Goal: Task Accomplishment & Management: Use online tool/utility

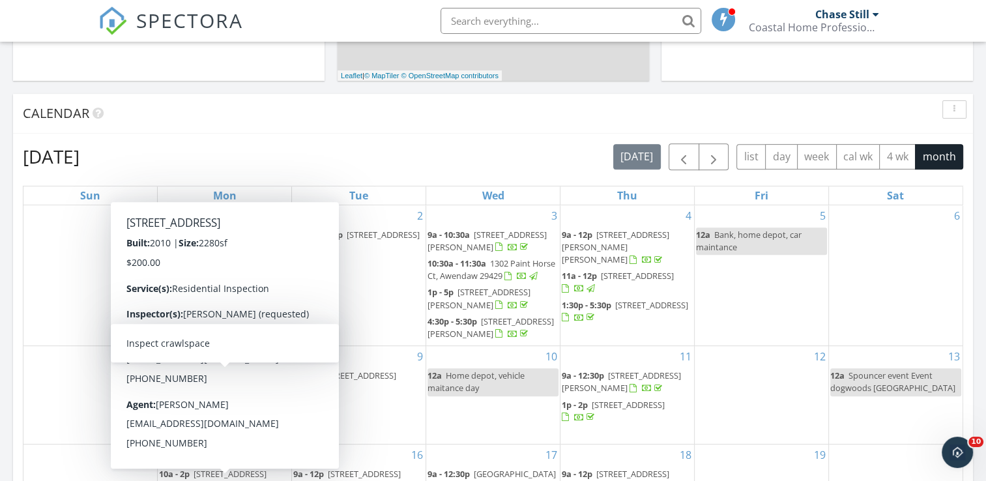
scroll to position [473, 0]
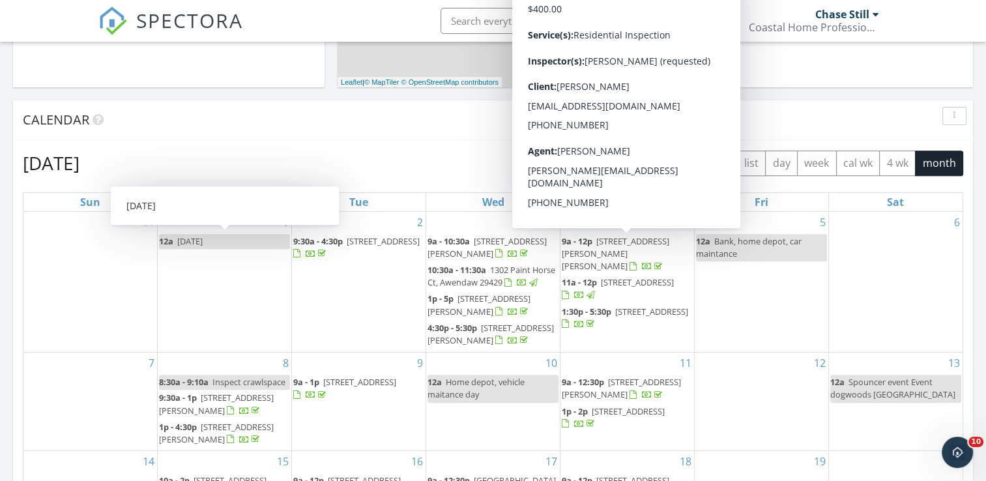
click at [720, 160] on span "button" at bounding box center [714, 164] width 16 height 16
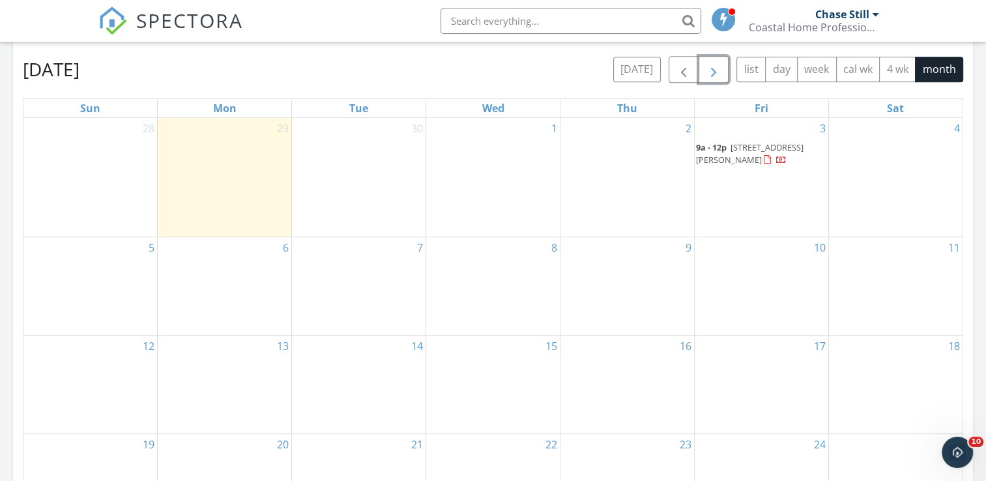
scroll to position [628, 0]
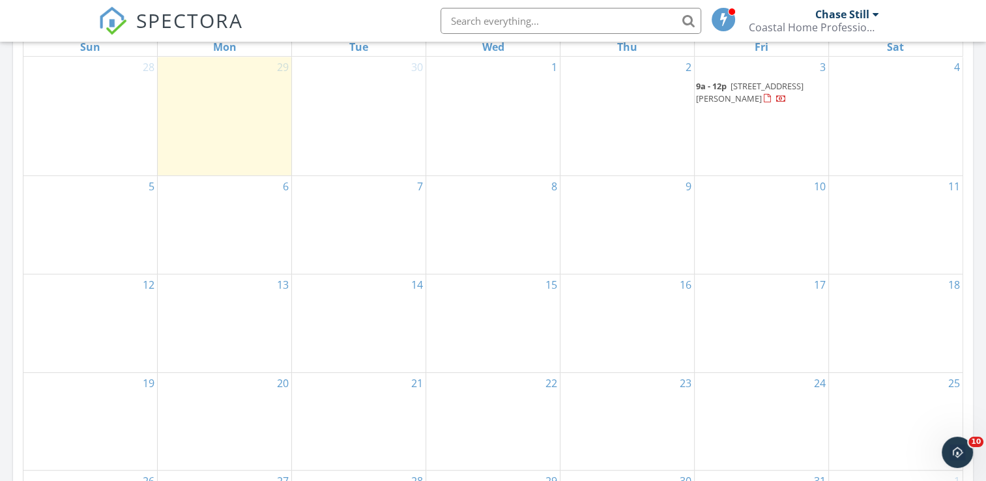
click at [750, 305] on div "17" at bounding box center [762, 323] width 134 height 98
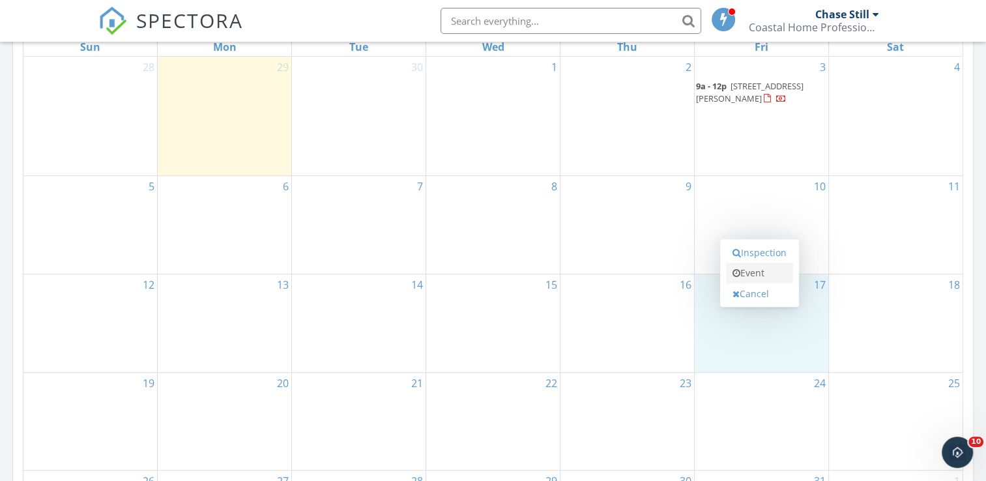
click at [757, 266] on link "Event" at bounding box center [759, 273] width 67 height 21
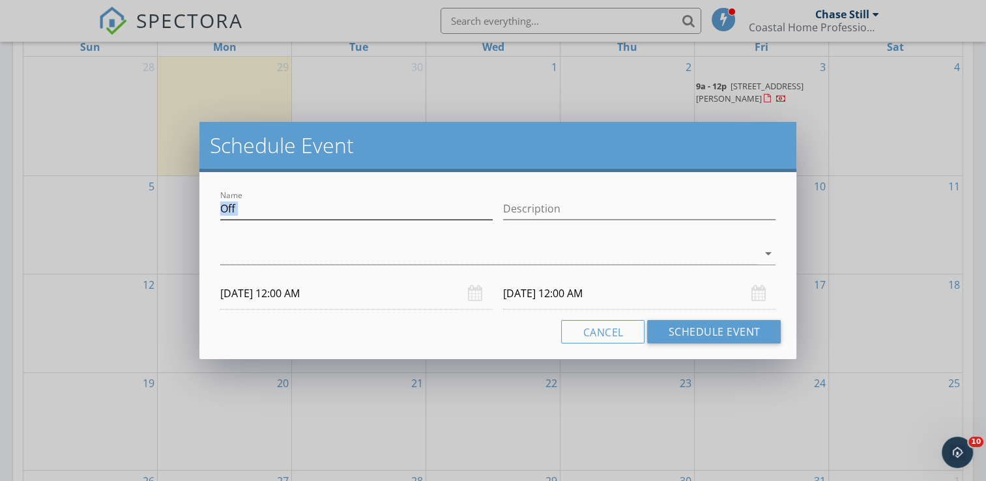
drag, startPoint x: 291, startPoint y: 225, endPoint x: 239, endPoint y: 207, distance: 55.3
click at [239, 206] on div "Name Off" at bounding box center [356, 215] width 273 height 35
drag, startPoint x: 248, startPoint y: 211, endPoint x: 164, endPoint y: 209, distance: 83.5
click at [164, 209] on div "Schedule Event Name Off Description arrow_drop_down [DATE] 12:00 AM [DATE] 12:0…" at bounding box center [493, 240] width 986 height 481
type input "Daufski trip"
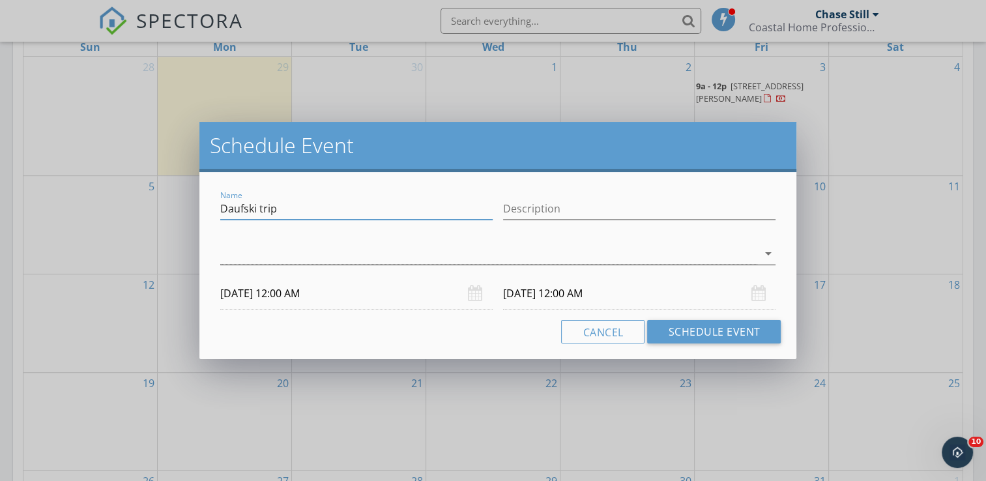
click at [222, 258] on div at bounding box center [489, 254] width 538 height 22
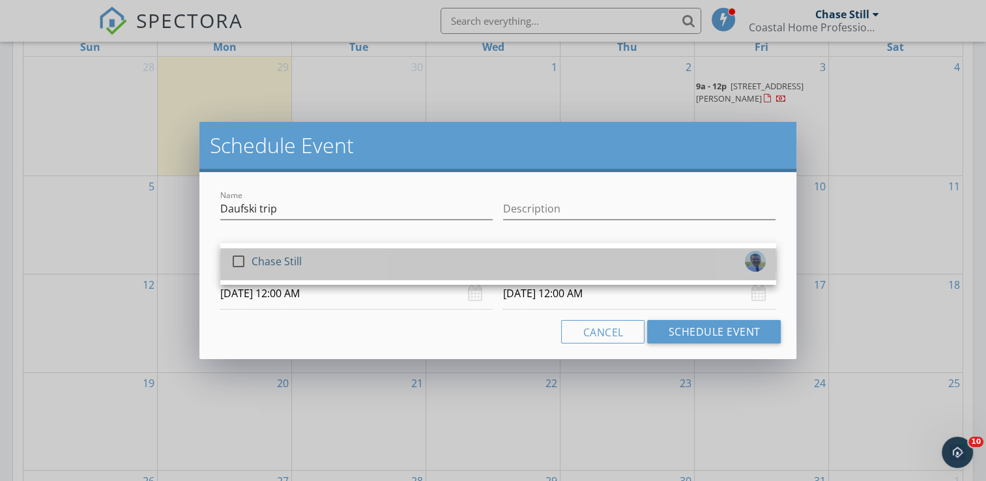
click at [222, 258] on link "check_box_outline_blank Chase Still" at bounding box center [498, 263] width 556 height 31
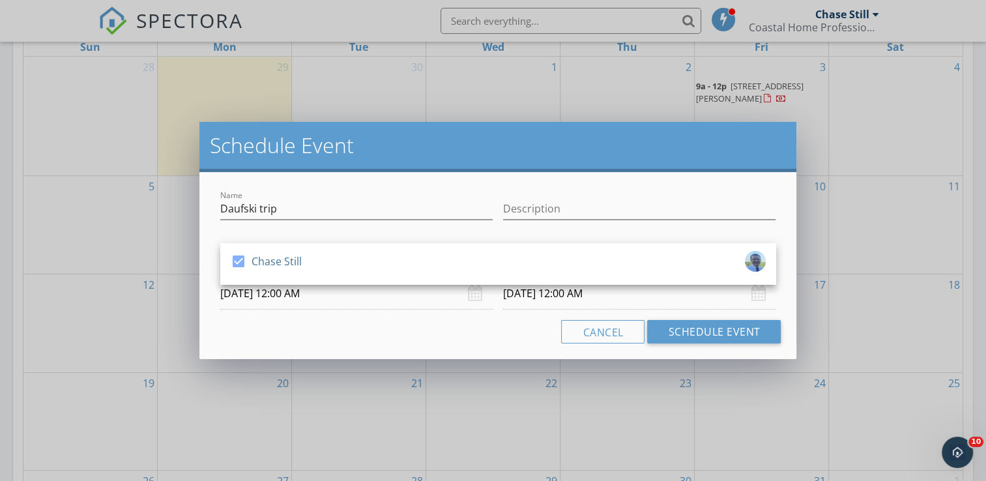
click at [334, 343] on div "Name [PERSON_NAME] trip Description check_box Chase Still Chase Still arrow_dro…" at bounding box center [498, 265] width 598 height 187
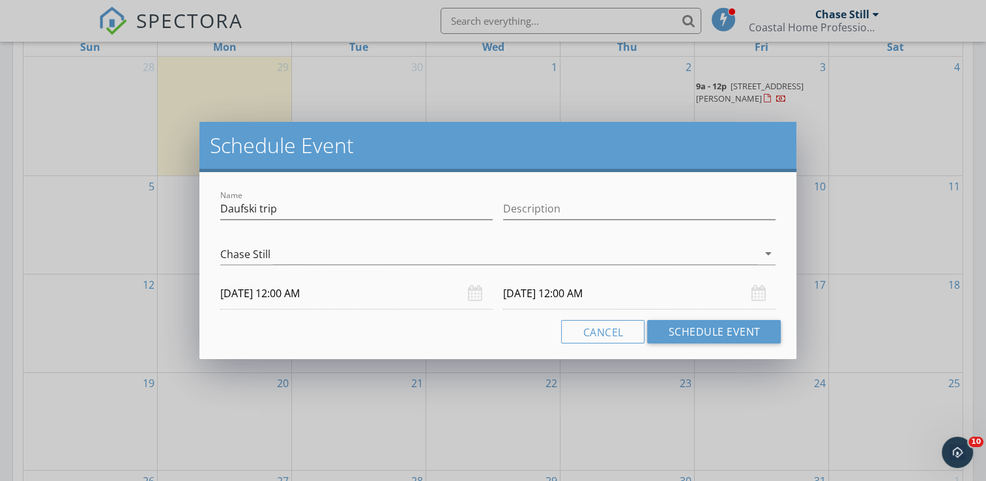
click at [555, 296] on input "[DATE] 12:00 AM" at bounding box center [639, 294] width 273 height 32
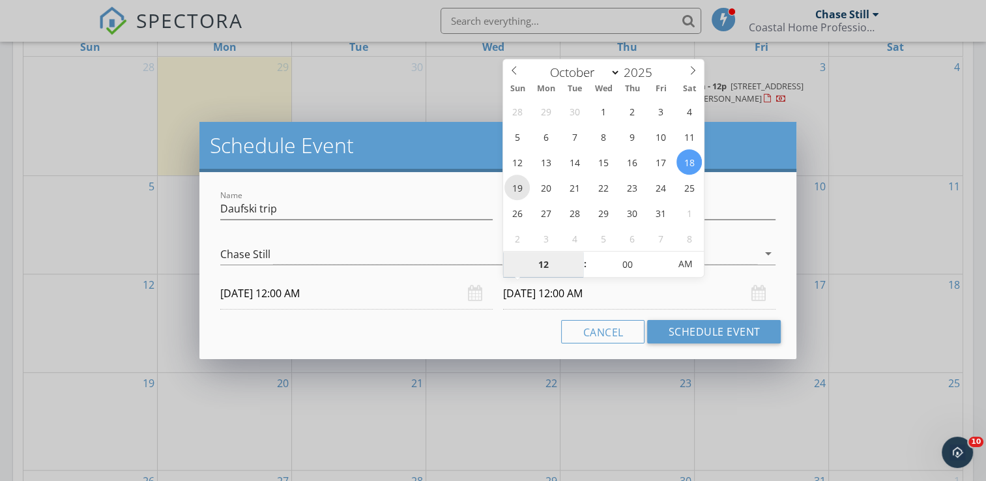
type input "[DATE] 12:00 AM"
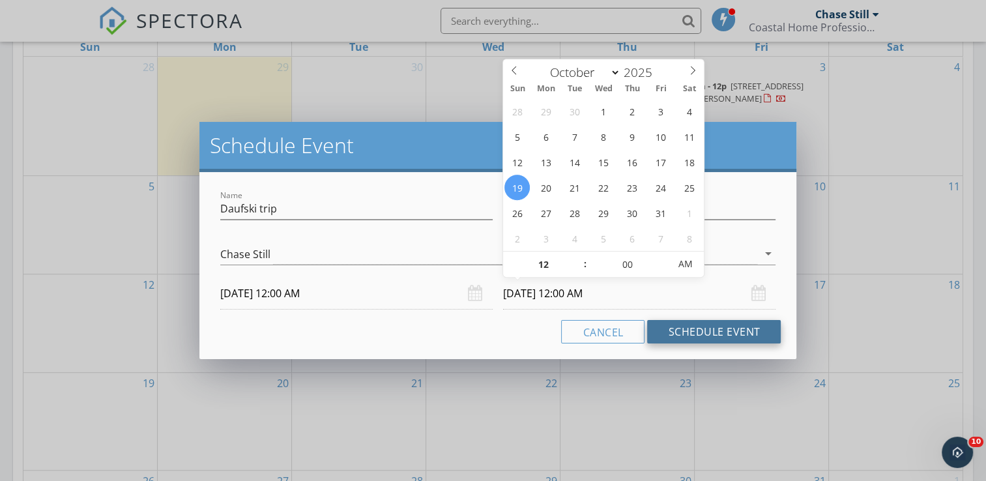
click at [691, 330] on button "Schedule Event" at bounding box center [714, 331] width 134 height 23
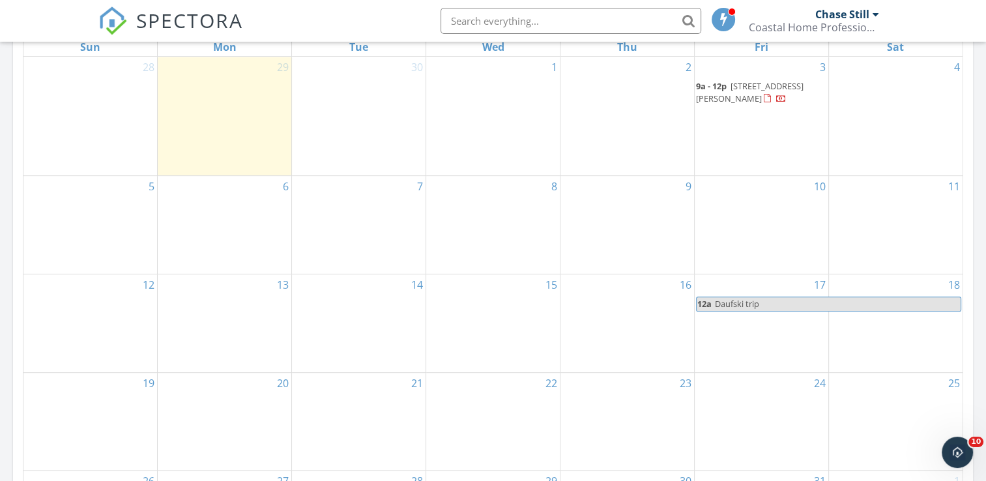
scroll to position [548, 0]
